Goal: Task Accomplishment & Management: Complete application form

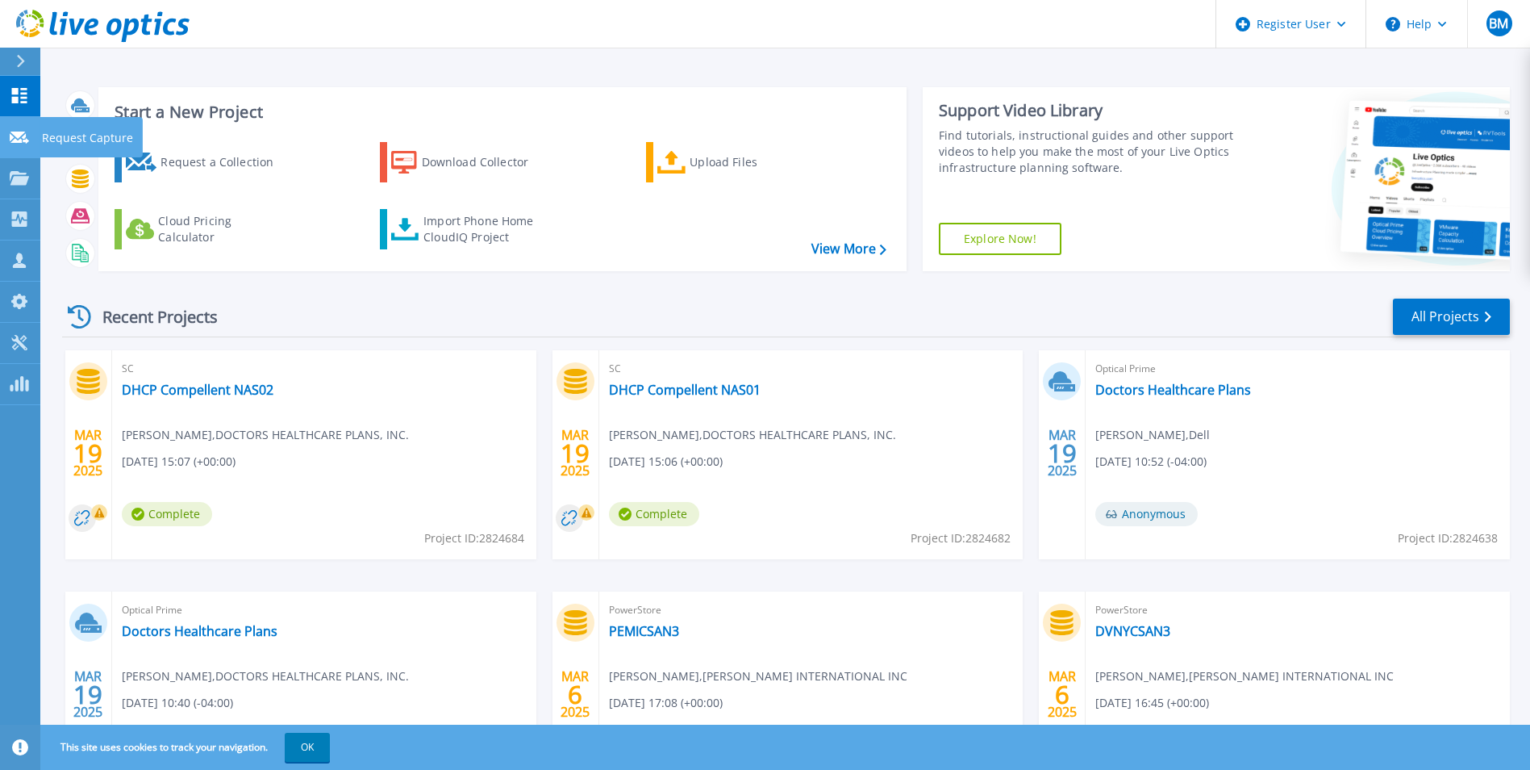
click at [32, 135] on link "Request Capture Request Capture" at bounding box center [20, 137] width 40 height 41
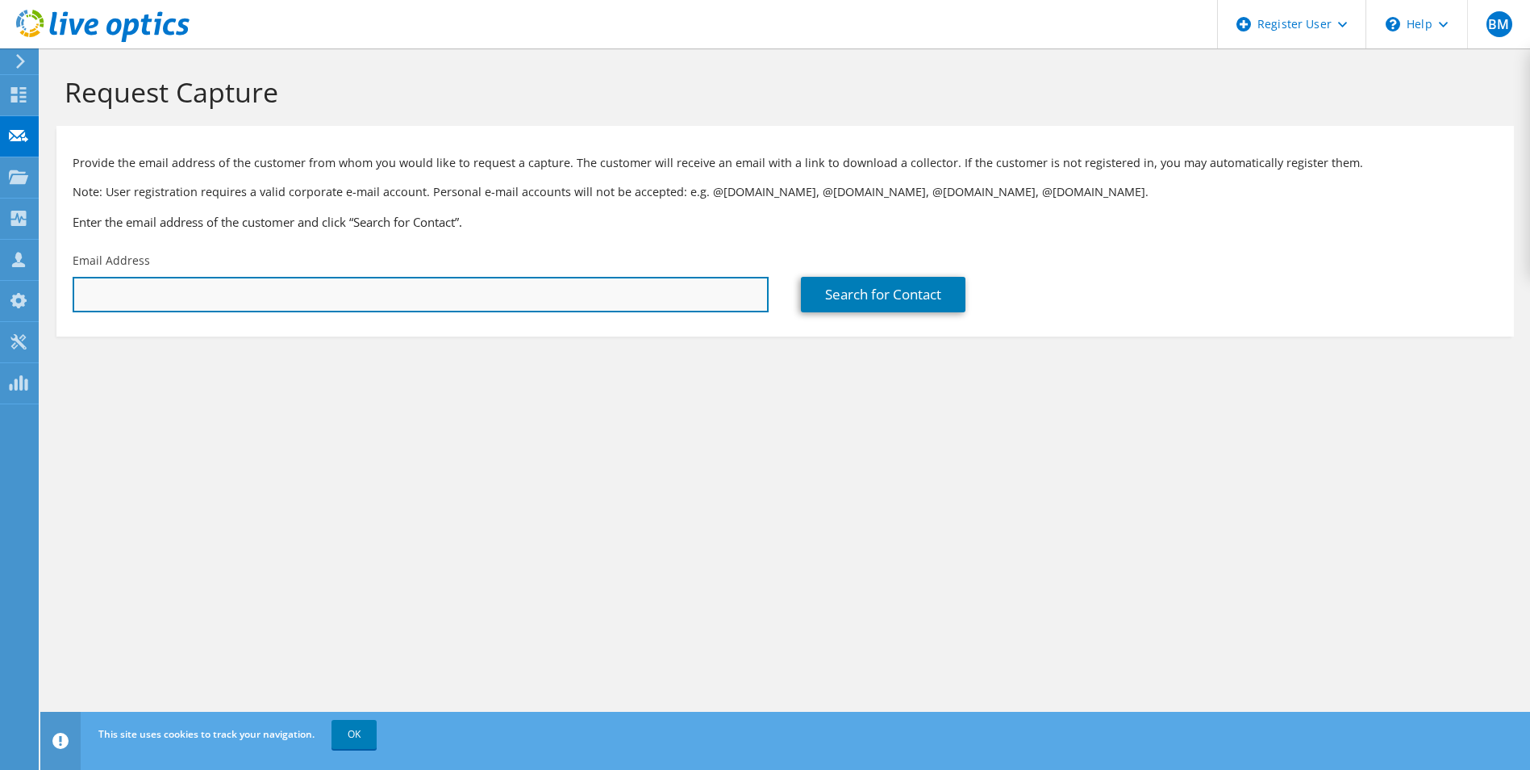
drag, startPoint x: 279, startPoint y: 291, endPoint x: 247, endPoint y: 300, distance: 33.5
click at [279, 291] on input "text" at bounding box center [421, 294] width 696 height 35
click at [379, 303] on input "text" at bounding box center [421, 294] width 696 height 35
paste input "[EMAIL_ADDRESS][PERSON_NAME][DOMAIN_NAME]"
type input "[EMAIL_ADDRESS][PERSON_NAME][DOMAIN_NAME]"
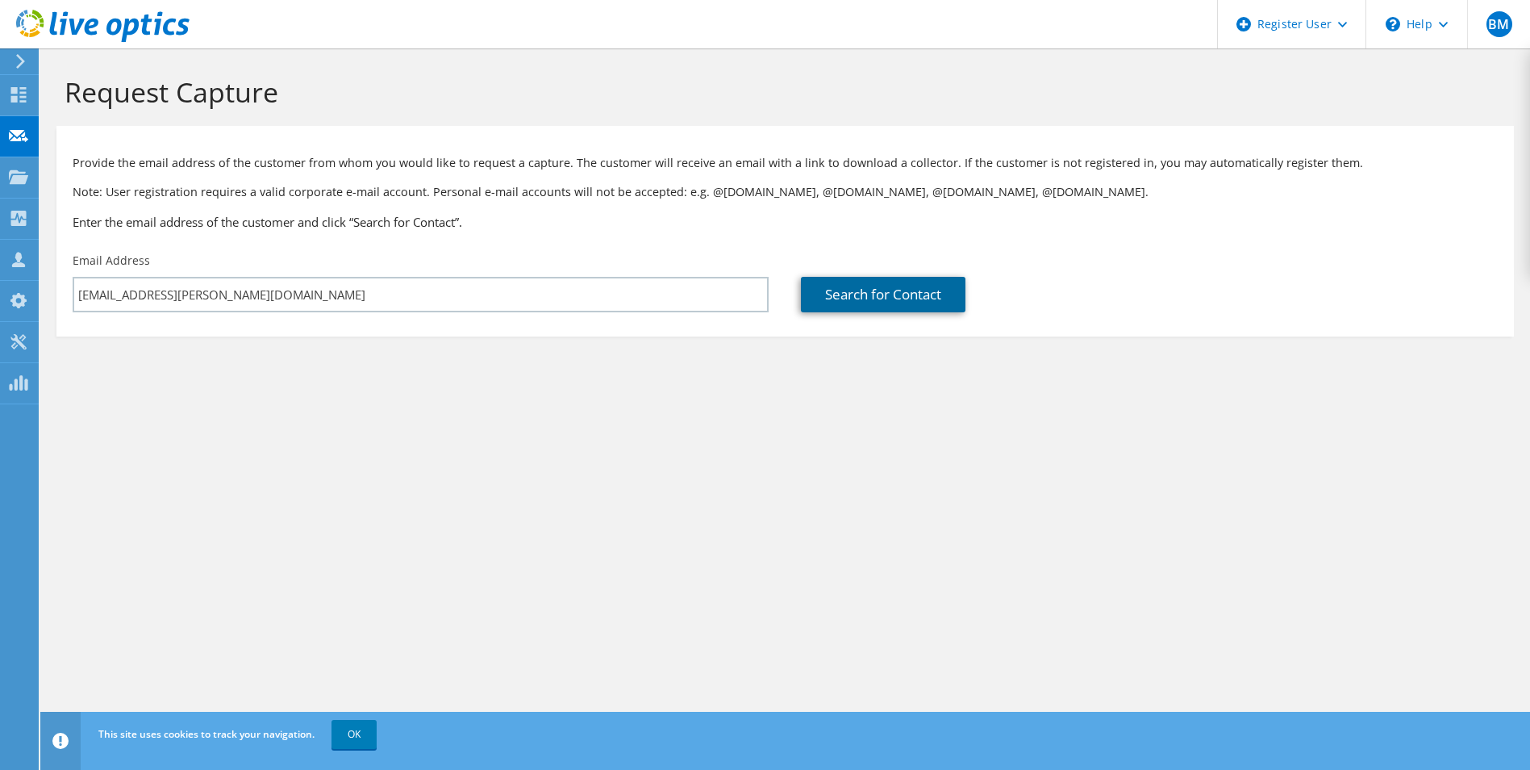
click at [904, 298] on link "Search for Contact" at bounding box center [883, 294] width 165 height 35
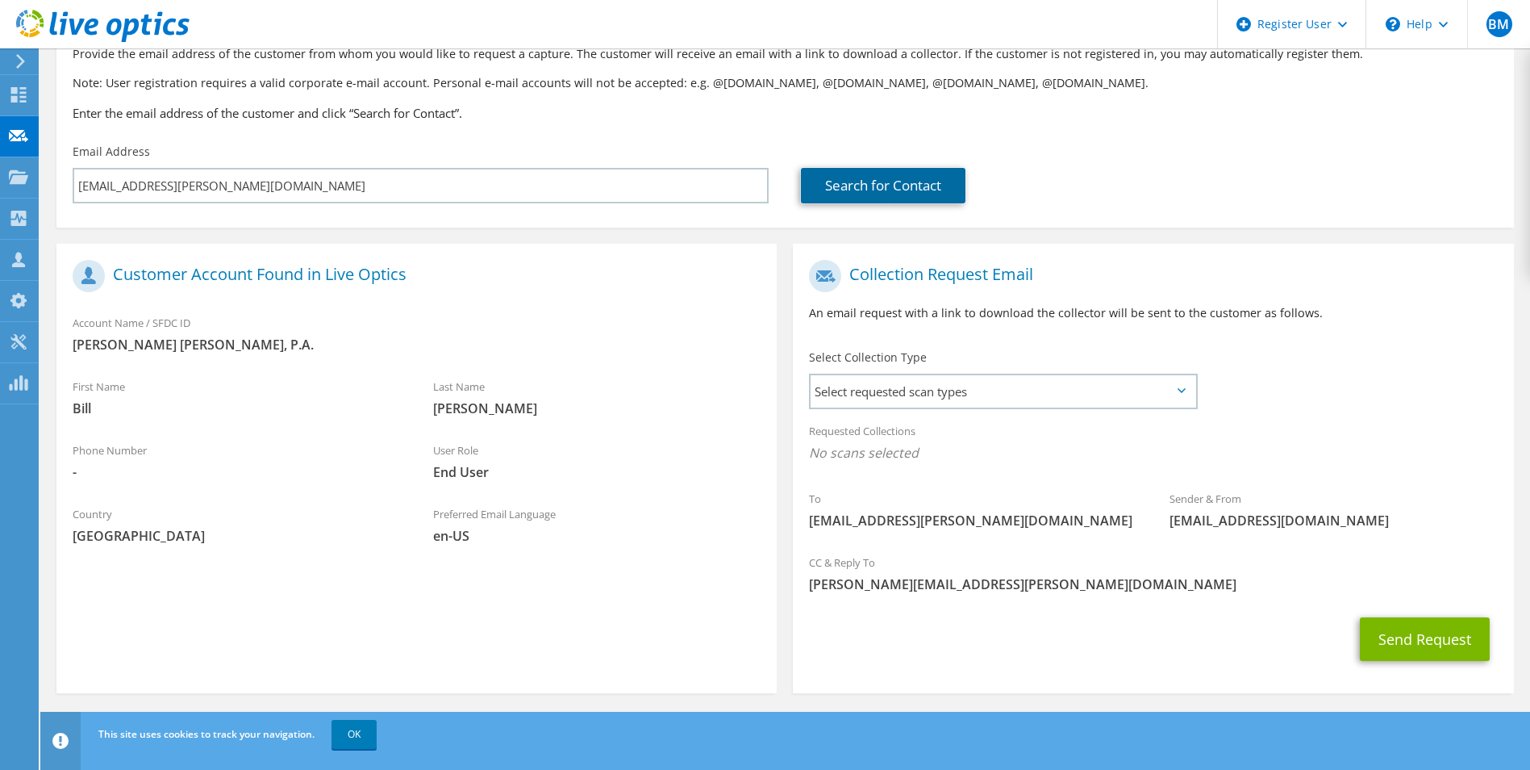
scroll to position [113, 0]
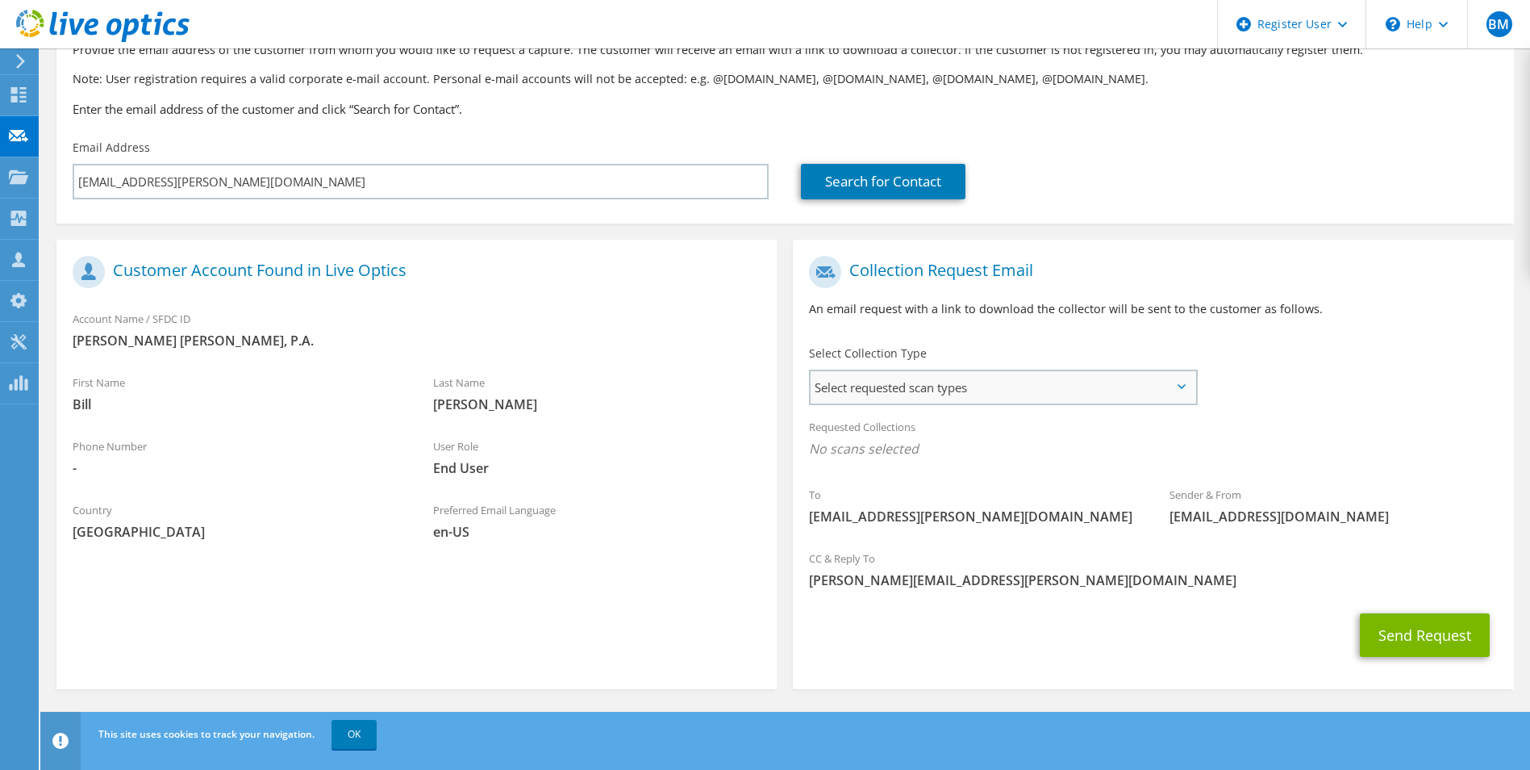
click at [962, 394] on span "Select requested scan types" at bounding box center [1003, 387] width 384 height 32
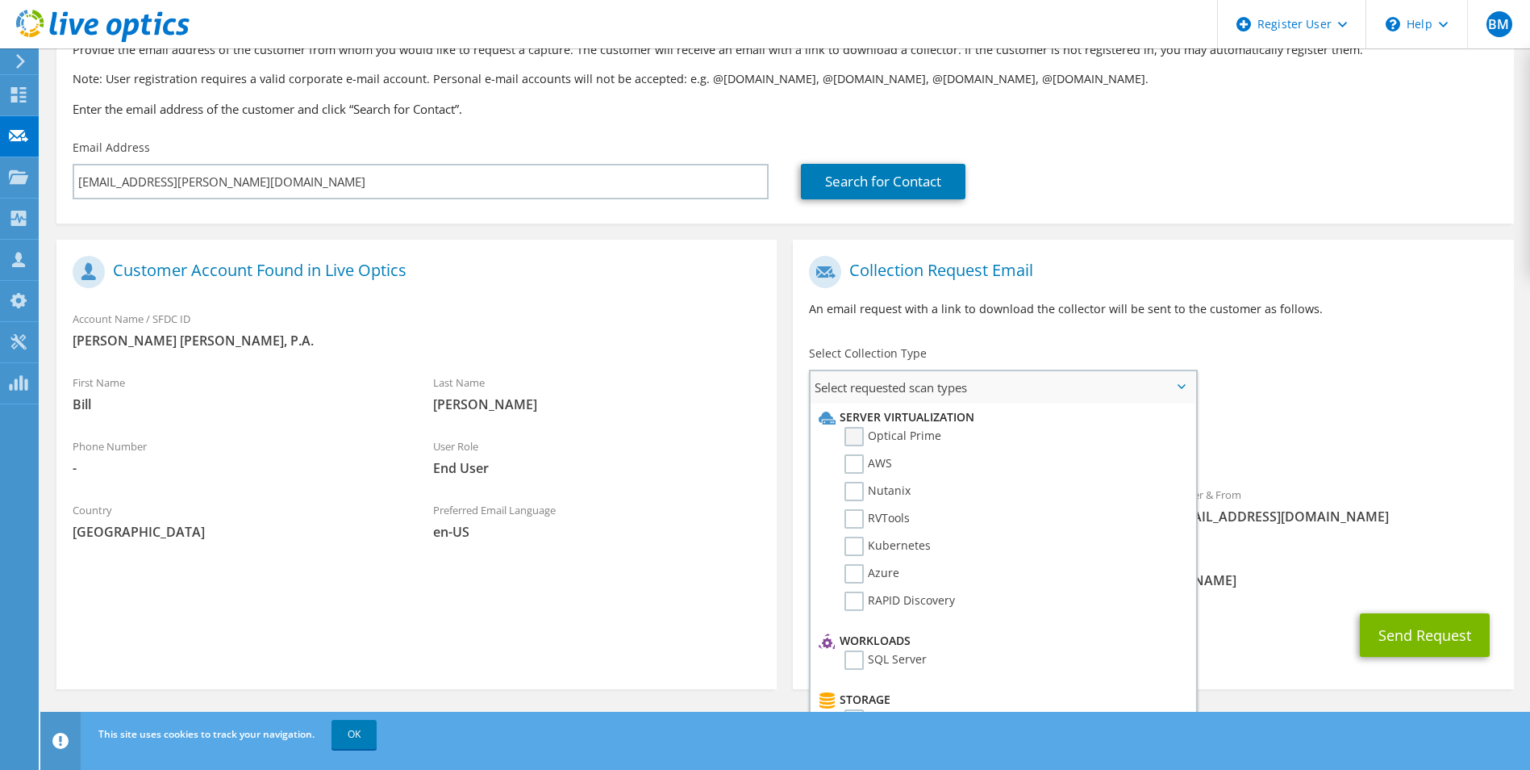
click at [850, 435] on label "Optical Prime" at bounding box center [893, 436] width 97 height 19
click at [0, 0] on input "Optical Prime" at bounding box center [0, 0] width 0 height 0
click at [1376, 420] on div "Requested Collections No scans selected Optical Prime" at bounding box center [1153, 442] width 720 height 65
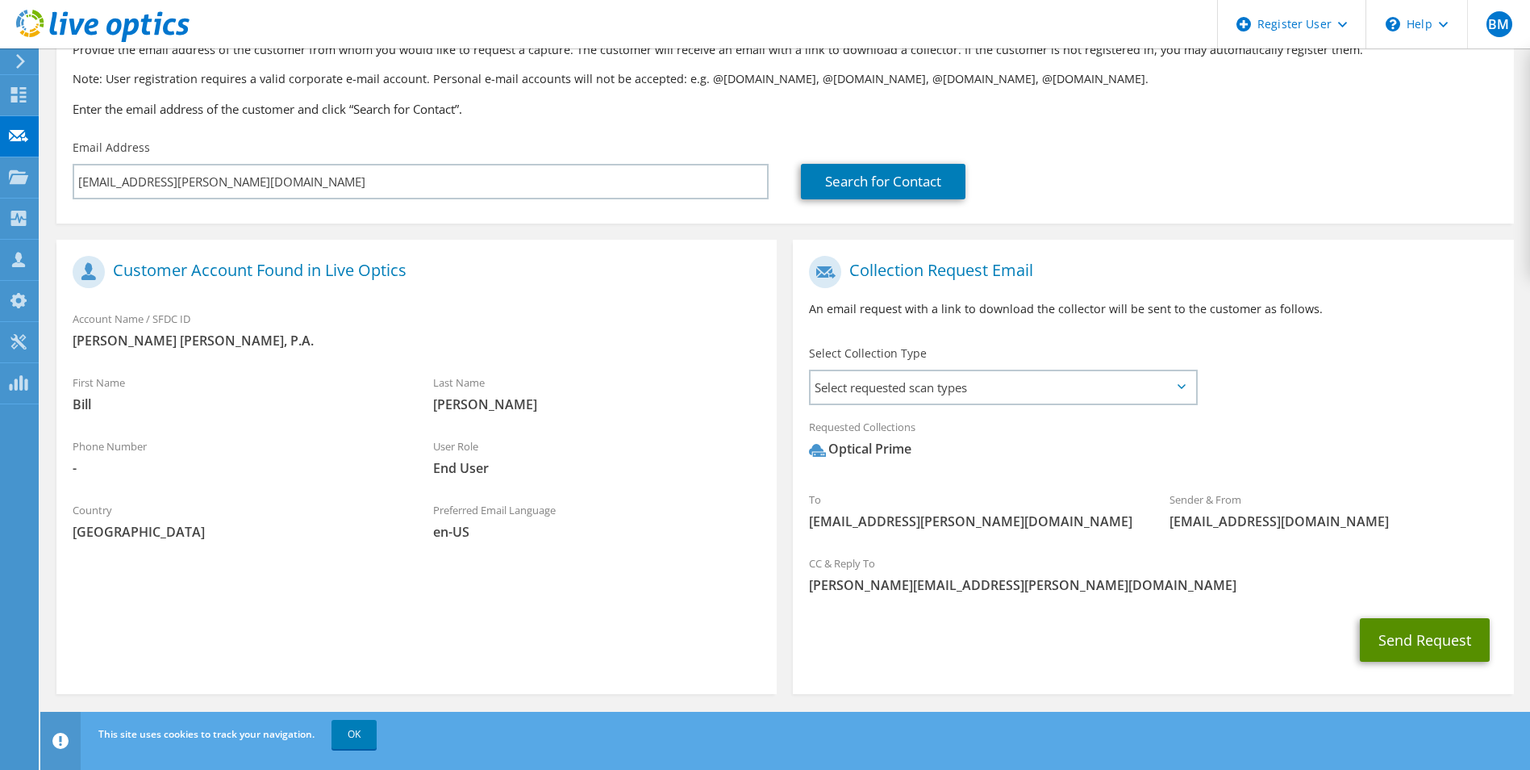
click at [1396, 632] on button "Send Request" at bounding box center [1425, 640] width 130 height 44
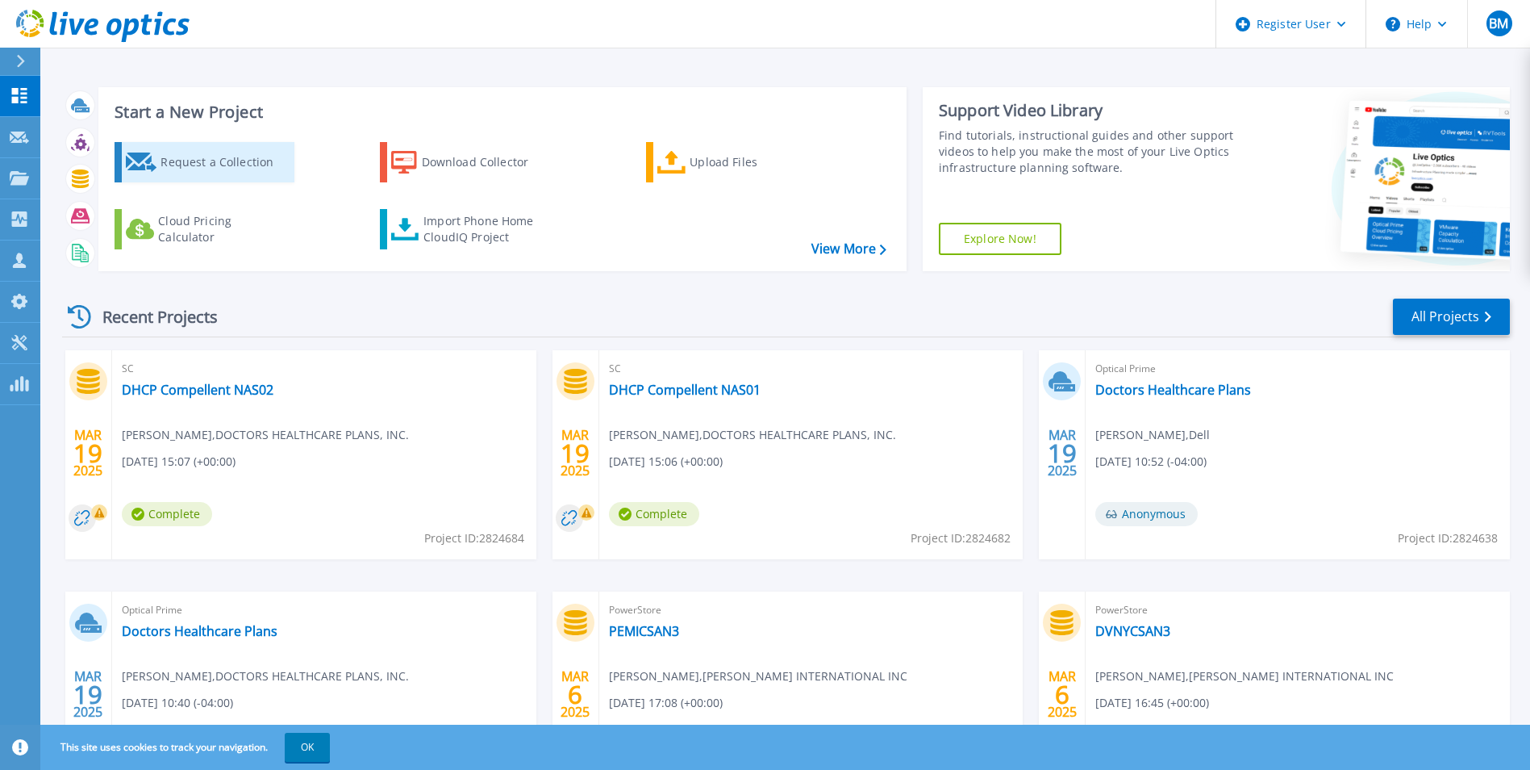
click at [268, 162] on div "Request a Collection" at bounding box center [225, 162] width 129 height 32
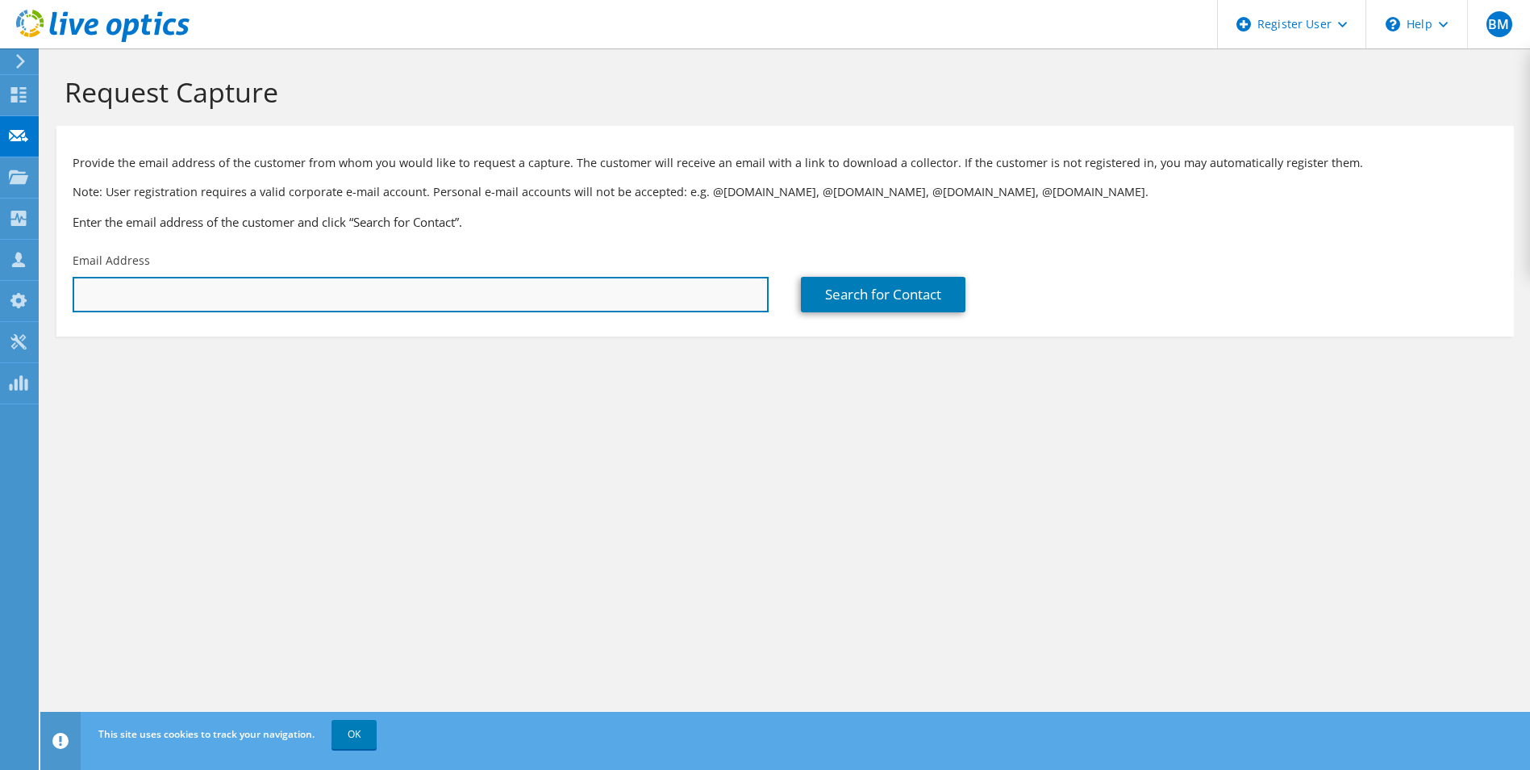
click at [437, 292] on input "text" at bounding box center [421, 294] width 696 height 35
paste input "[EMAIL_ADDRESS][PERSON_NAME][DOMAIN_NAME]"
type input "[EMAIL_ADDRESS][PERSON_NAME][DOMAIN_NAME]"
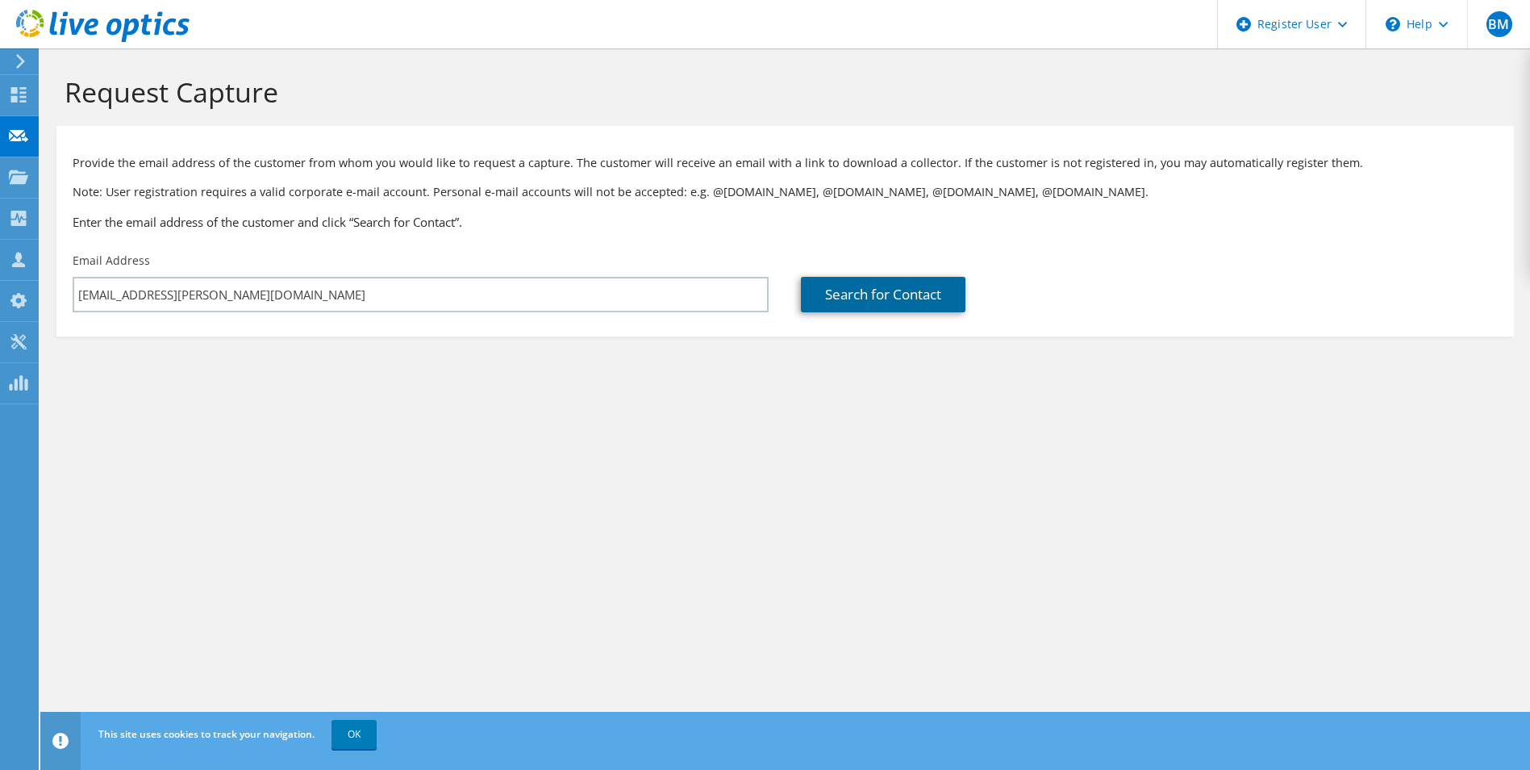
click at [839, 307] on link "Search for Contact" at bounding box center [883, 294] width 165 height 35
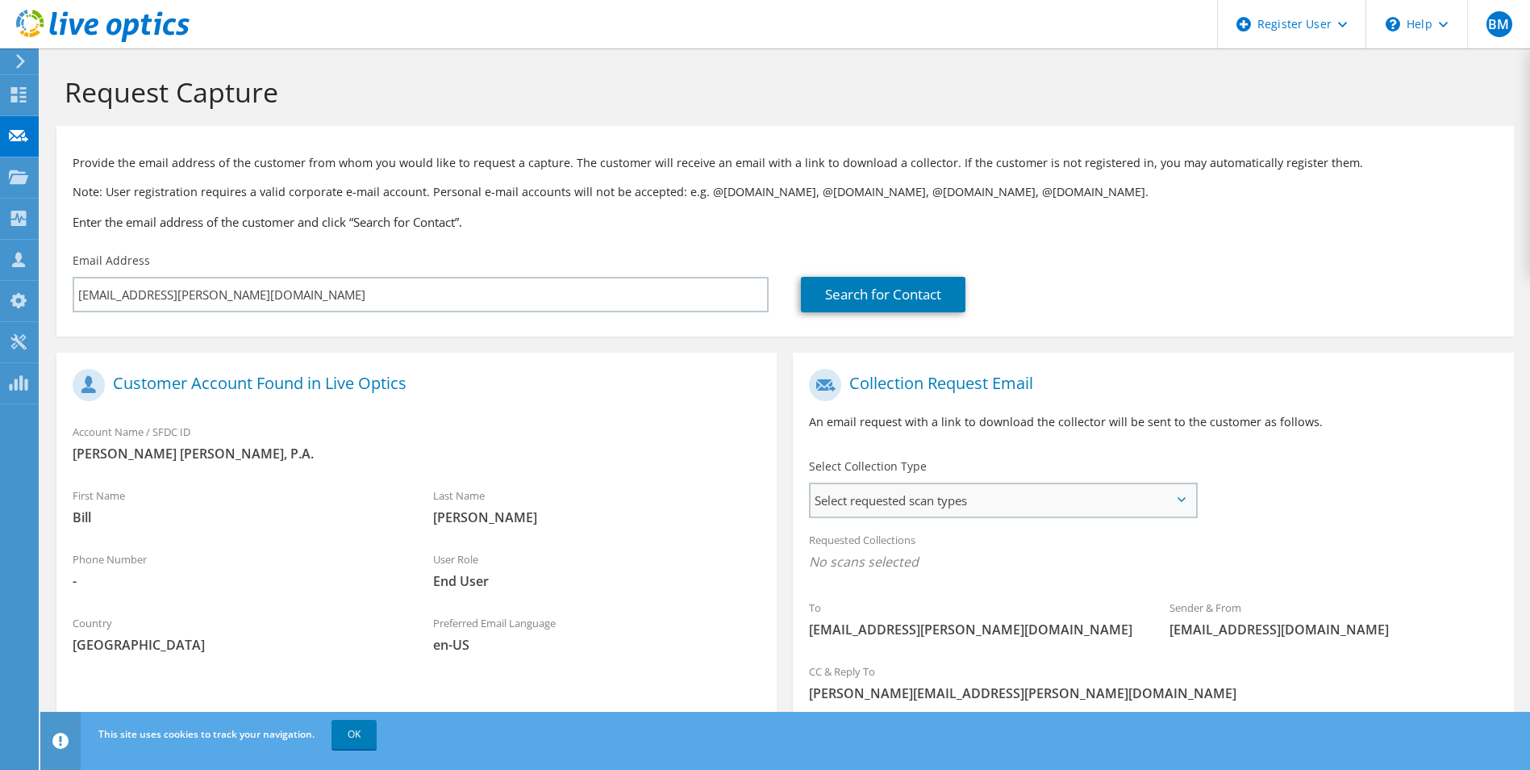
click at [954, 508] on span "Select requested scan types" at bounding box center [1003, 500] width 384 height 32
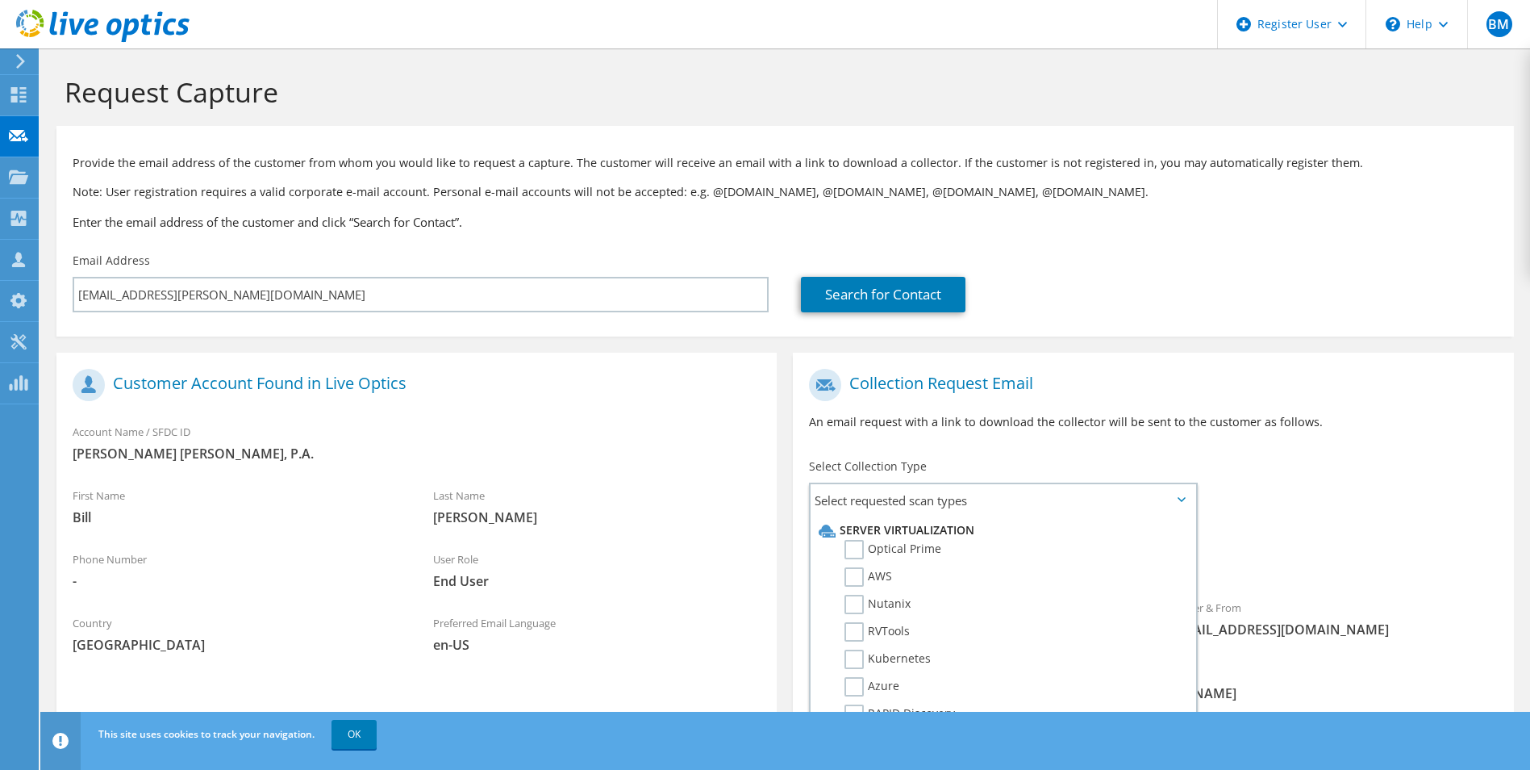
click at [745, 475] on div "Account Name / SFDC ID [PERSON_NAME] [PERSON_NAME], P.A." at bounding box center [416, 447] width 720 height 64
